Goal: Find specific page/section: Find specific page/section

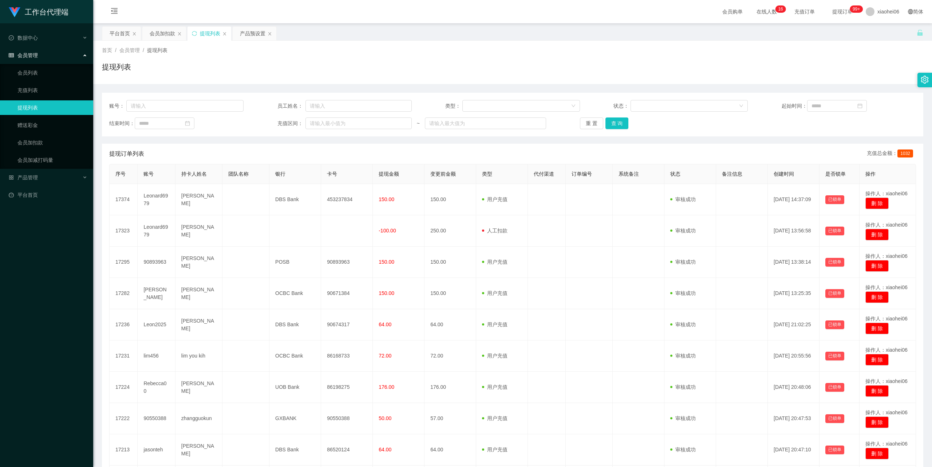
click at [193, 372] on td "[PERSON_NAME]" at bounding box center [198, 387] width 47 height 31
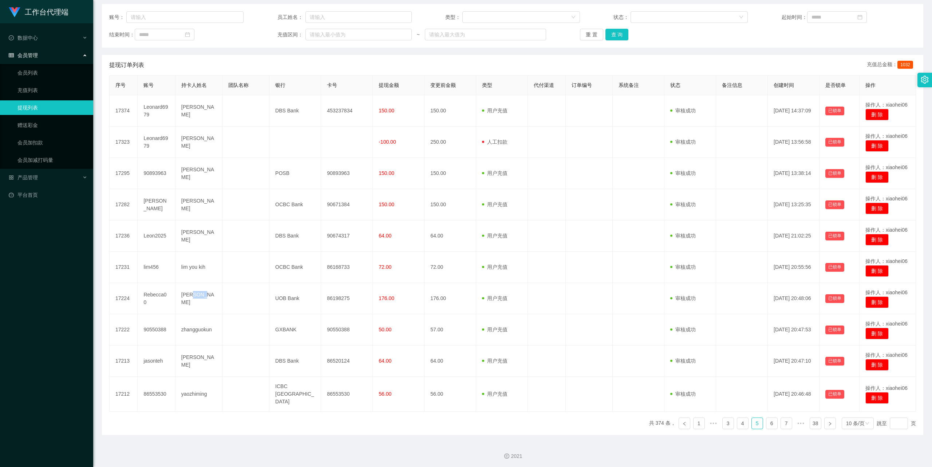
click at [193, 297] on td "[PERSON_NAME]" at bounding box center [198, 298] width 47 height 31
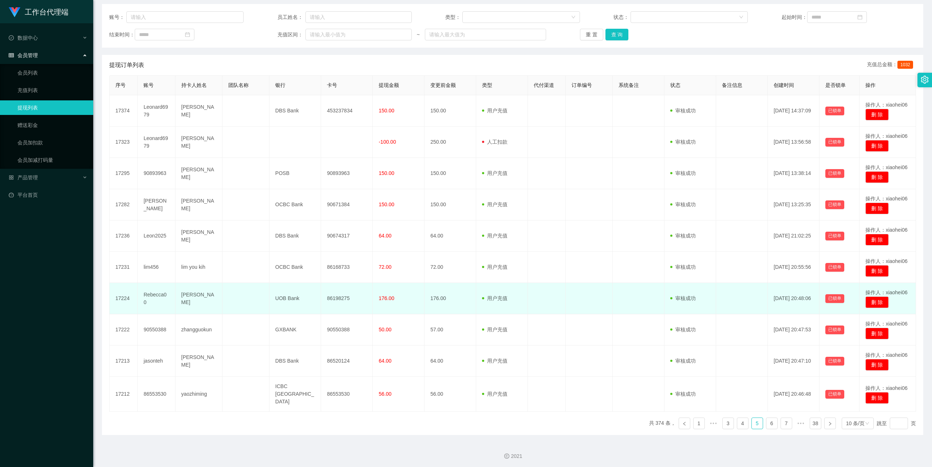
click at [188, 303] on td "[PERSON_NAME]" at bounding box center [198, 298] width 47 height 31
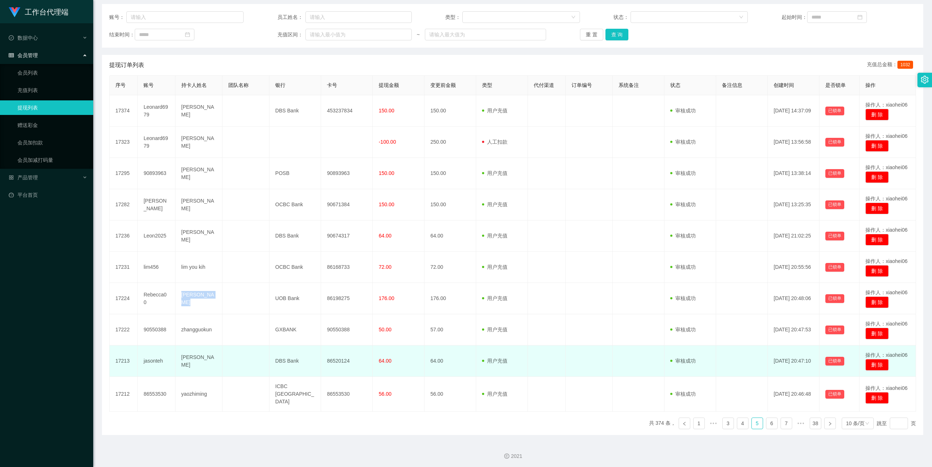
copy td "[PERSON_NAME]"
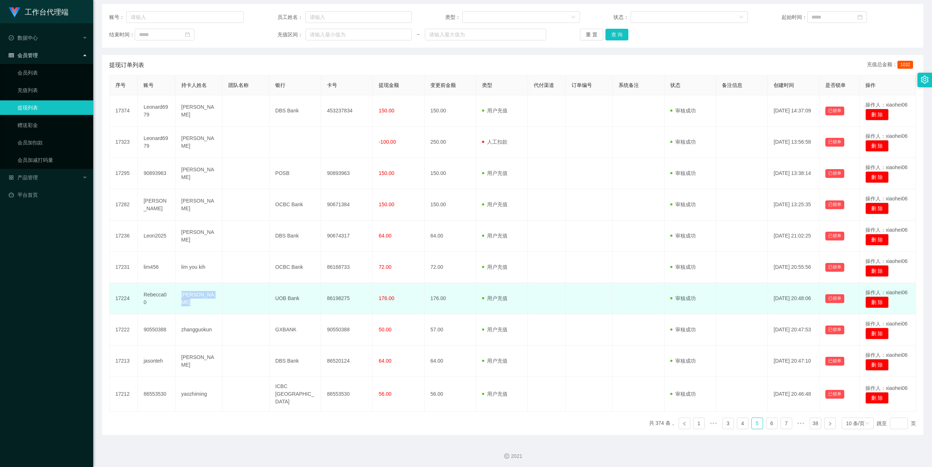
drag, startPoint x: 309, startPoint y: 291, endPoint x: 313, endPoint y: 291, distance: 4.0
click at [309, 291] on td "UOB Bank" at bounding box center [295, 298] width 52 height 31
click at [344, 301] on td "86198275" at bounding box center [347, 298] width 52 height 31
copy td "86198275"
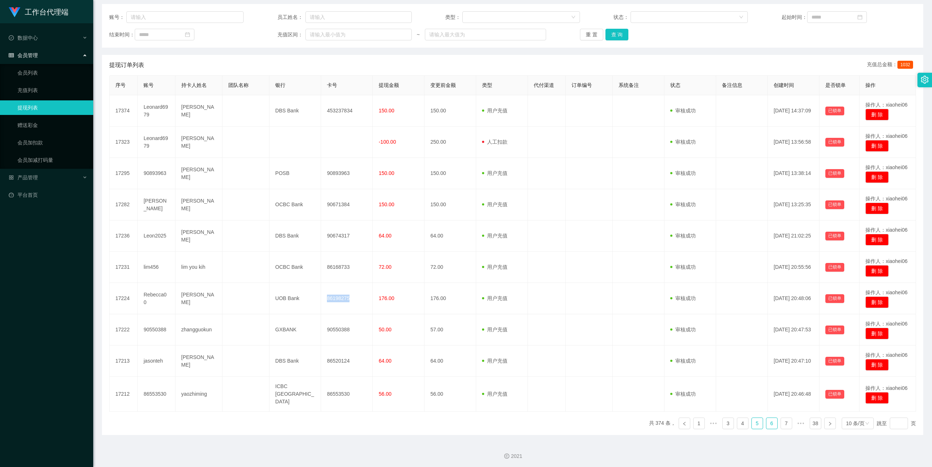
click at [768, 422] on link "6" at bounding box center [771, 423] width 11 height 11
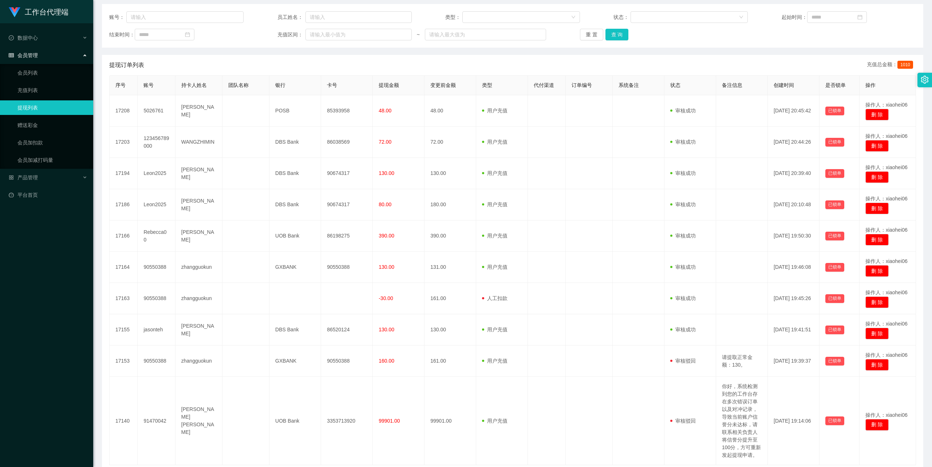
click at [67, 443] on div "工作台代理端 数据中心 会员管理 会员列表 充值列表 提现列表 赠送彩金 会员加扣款 会员加减打码量 产品管理 开奖记录 注单管理 产品列表 即时注单 产品预…" at bounding box center [46, 233] width 93 height 467
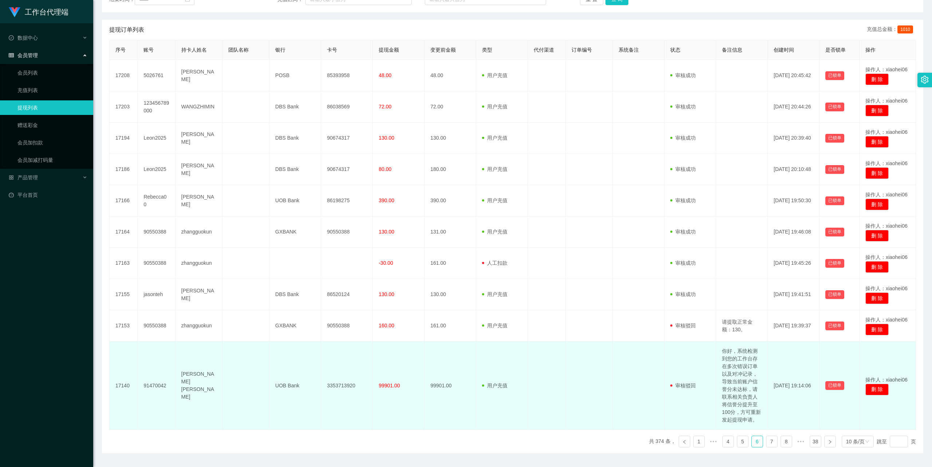
scroll to position [146, 0]
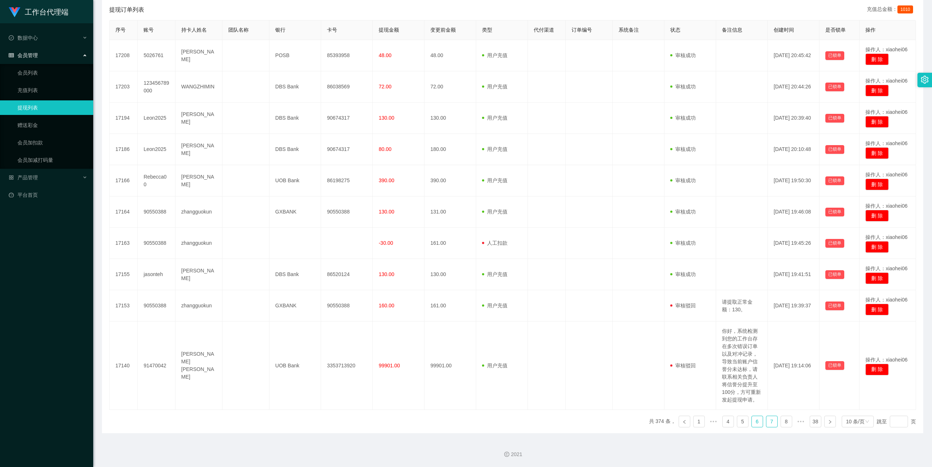
click at [766, 422] on link "7" at bounding box center [771, 422] width 11 height 11
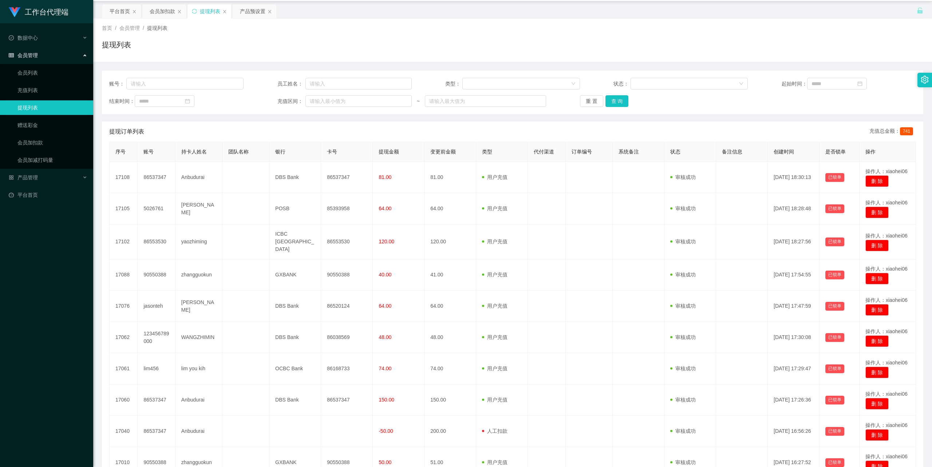
scroll to position [0, 0]
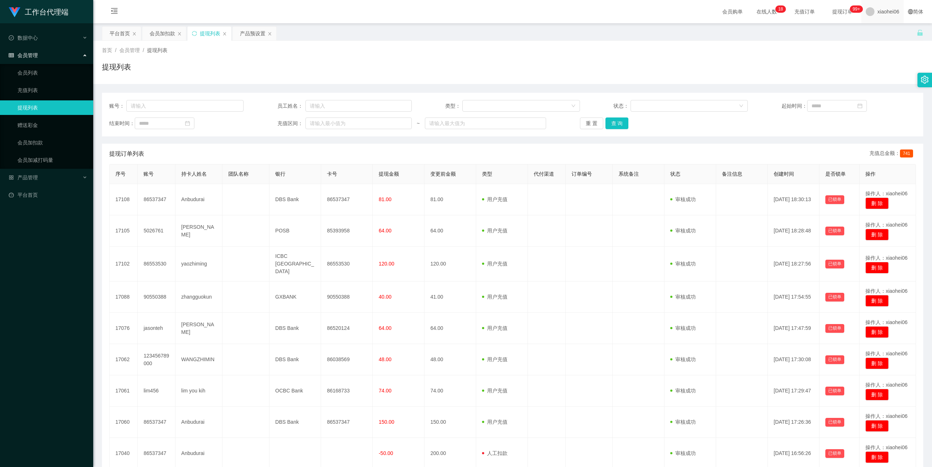
click at [877, 15] on span "xiaohei06" at bounding box center [888, 11] width 22 height 23
click at [875, 32] on div "平台首页 会员加扣款 提现列表 产品预设置" at bounding box center [509, 38] width 815 height 25
drag, startPoint x: 881, startPoint y: 12, endPoint x: 882, endPoint y: 19, distance: 7.3
click at [881, 12] on span "xiaohei06" at bounding box center [888, 11] width 22 height 23
click at [874, 33] on span "退出登录" at bounding box center [876, 32] width 20 height 6
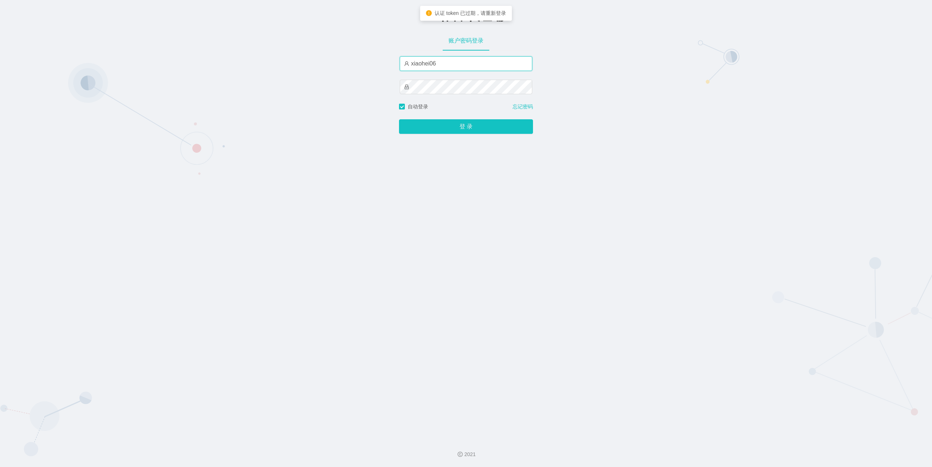
click at [487, 63] on input "xiaohei06" at bounding box center [466, 63] width 133 height 15
type input "feiji"
click at [475, 127] on button "登 录" at bounding box center [466, 126] width 134 height 15
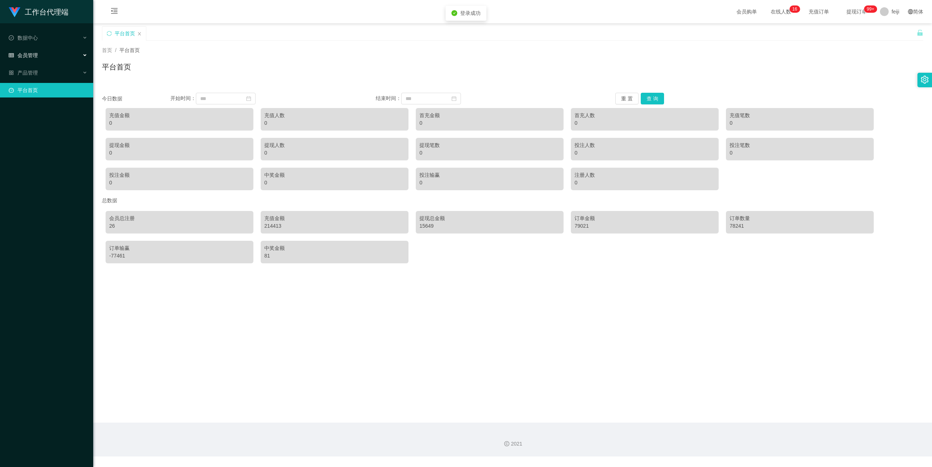
click at [31, 56] on span "会员管理" at bounding box center [23, 55] width 29 height 6
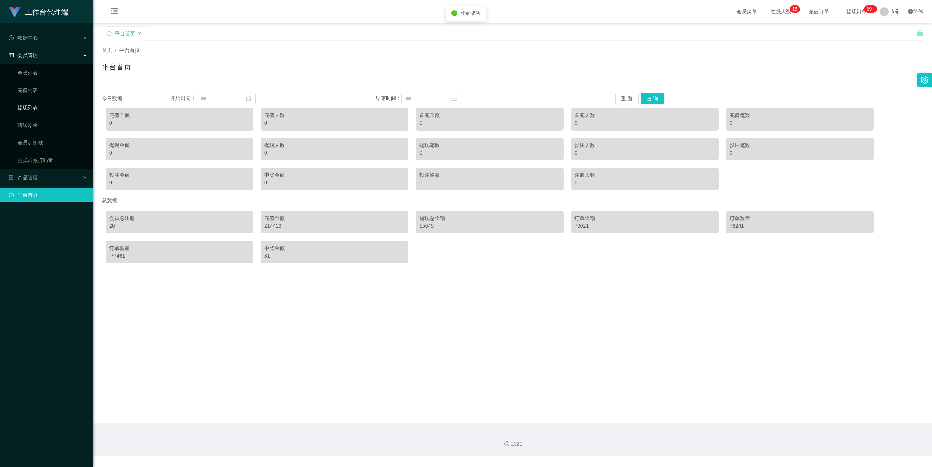
click at [32, 104] on link "提现列表" at bounding box center [52, 107] width 70 height 15
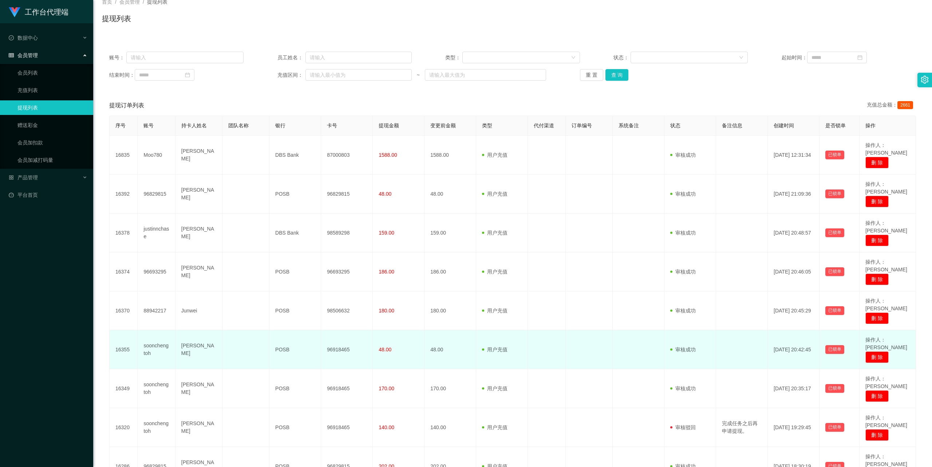
scroll to position [89, 0]
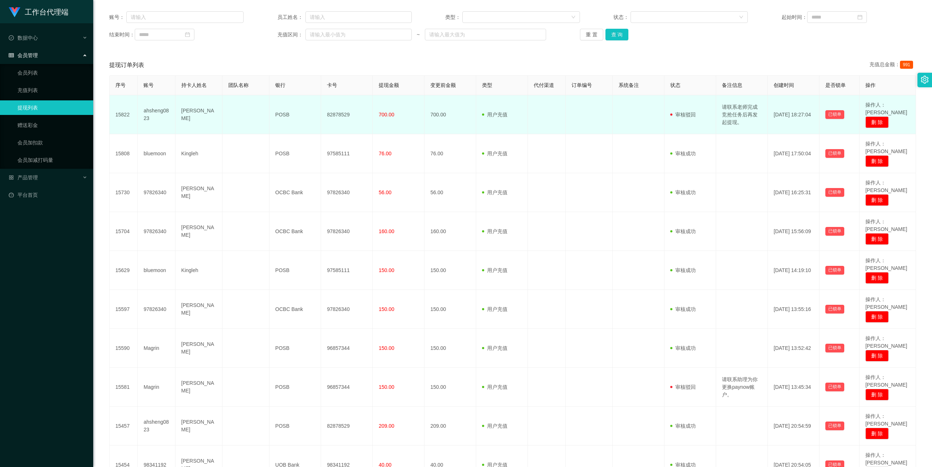
click at [187, 112] on td "[PERSON_NAME]" at bounding box center [198, 114] width 47 height 39
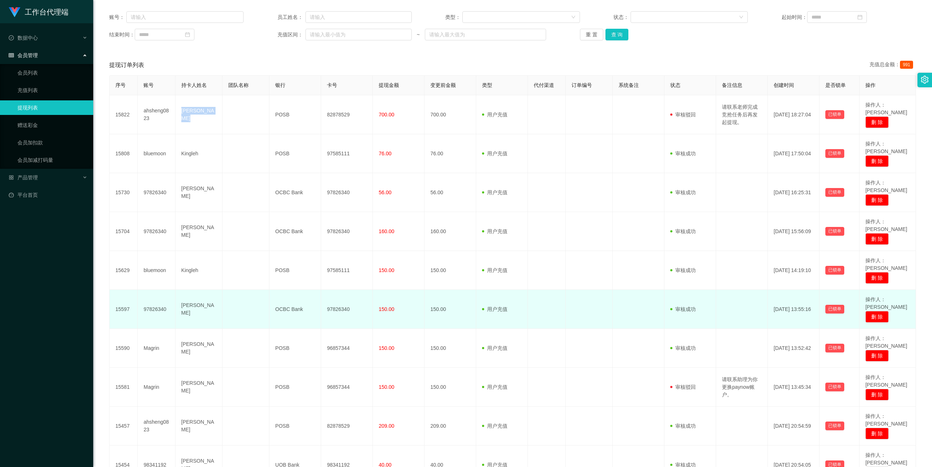
copy td "[PERSON_NAME]"
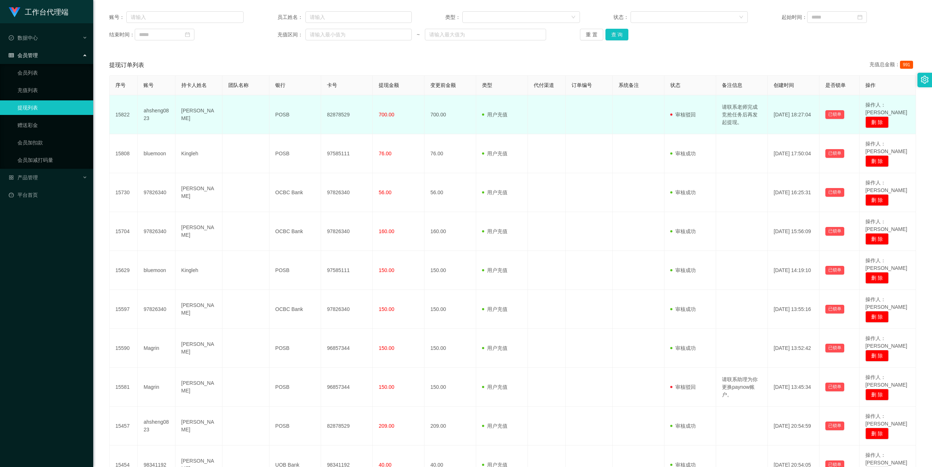
click at [343, 109] on td "82878529" at bounding box center [347, 114] width 52 height 39
copy td "82878529"
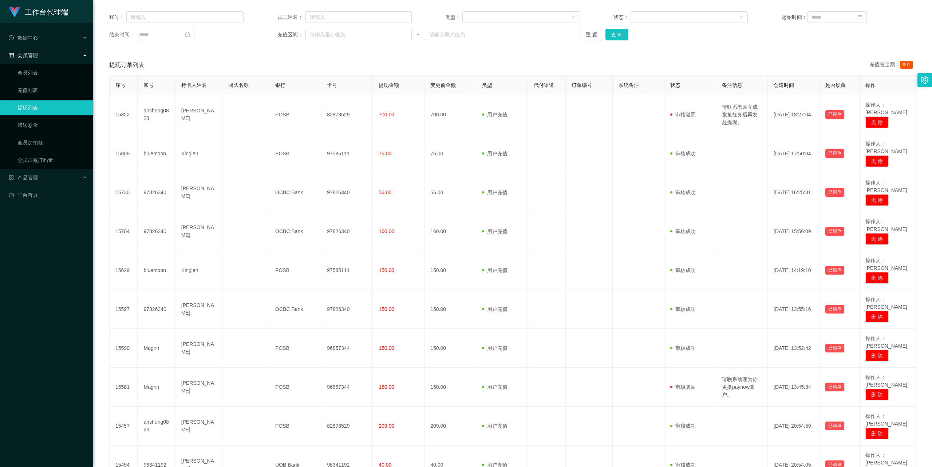
drag, startPoint x: 801, startPoint y: 36, endPoint x: 845, endPoint y: 23, distance: 45.4
click at [802, 36] on div "结束时间： 充值区间： ~ 重 置 查 询" at bounding box center [512, 35] width 807 height 12
click at [826, 44] on div "账号： 员工姓名： 类型： 状态： 起始时间： 结束时间： 充值区间： ~ 重 置 查 询" at bounding box center [512, 26] width 821 height 44
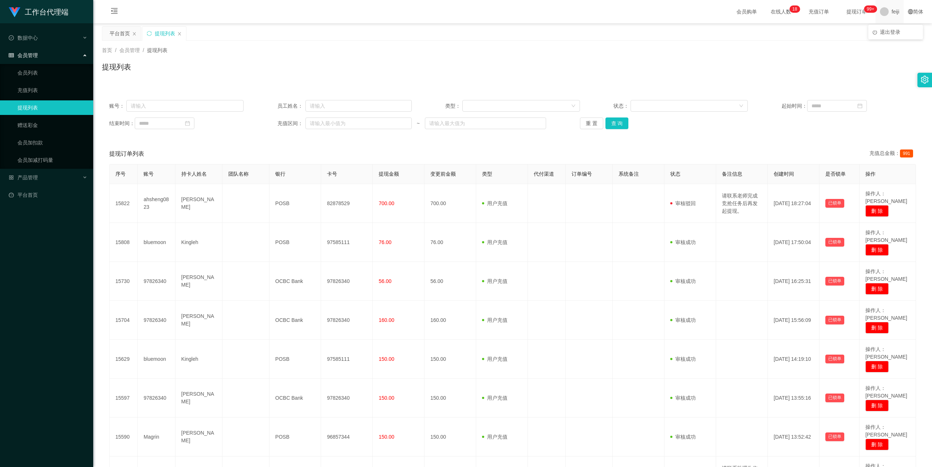
click at [892, 15] on span "feiji" at bounding box center [896, 11] width 8 height 23
click at [892, 33] on span "退出登录" at bounding box center [890, 32] width 20 height 6
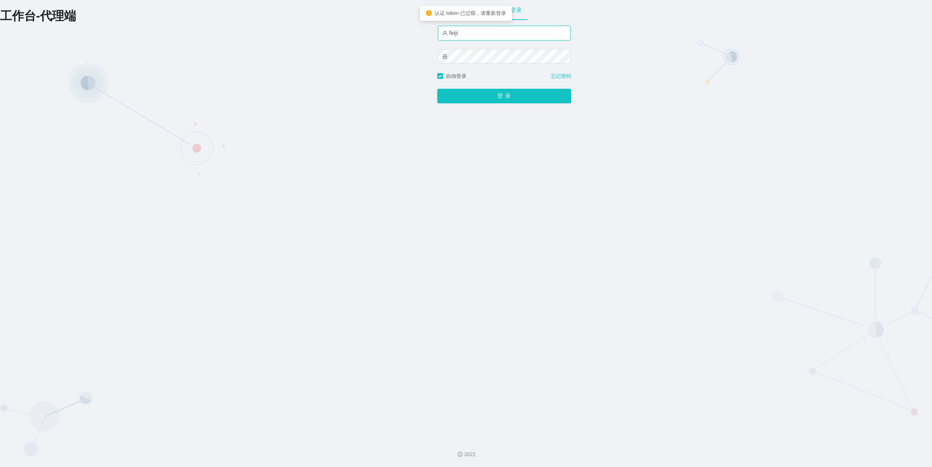
click at [509, 35] on input "feiji" at bounding box center [504, 33] width 133 height 15
type input "xiaohei06"
drag, startPoint x: 510, startPoint y: 94, endPoint x: 514, endPoint y: 94, distance: 4.0
click at [510, 94] on button "登 录" at bounding box center [504, 96] width 134 height 15
